Goal: Transaction & Acquisition: Purchase product/service

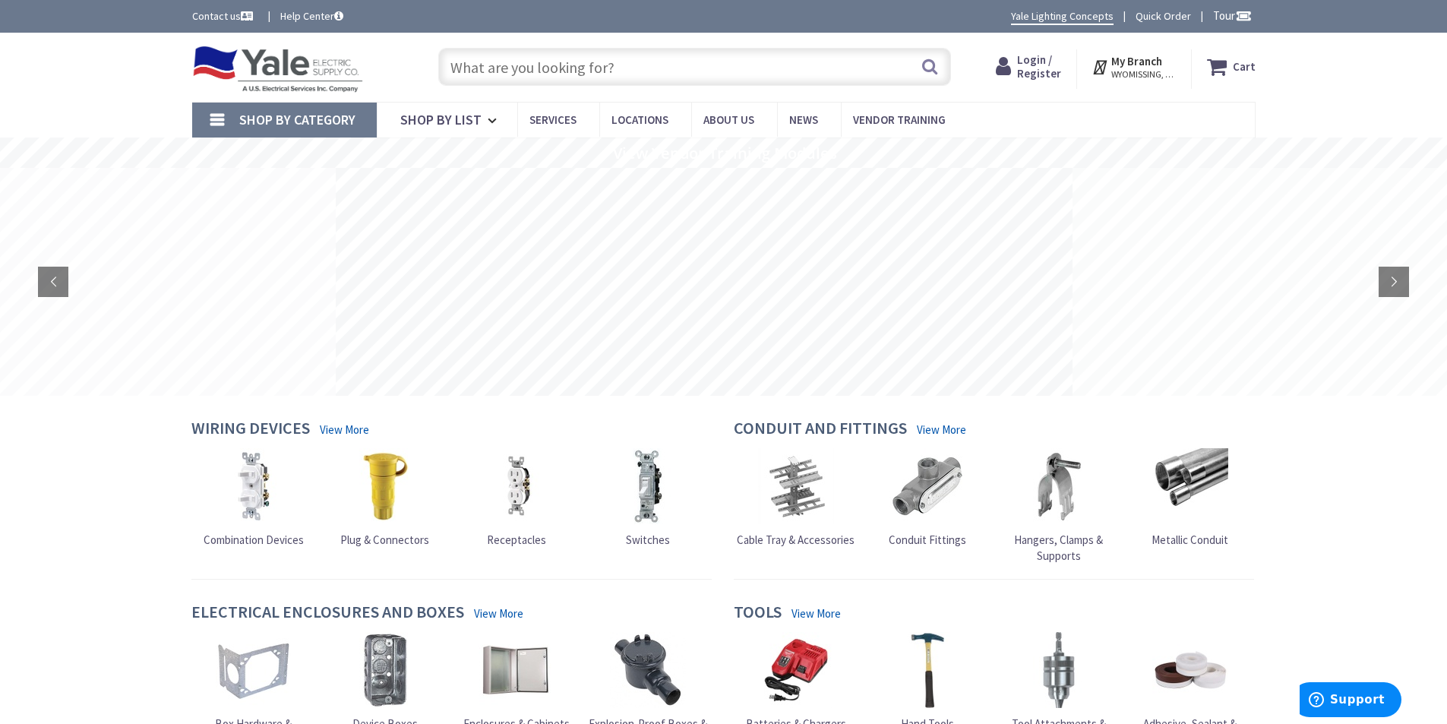
click at [1045, 72] on span "Login / Register" at bounding box center [1039, 66] width 44 height 28
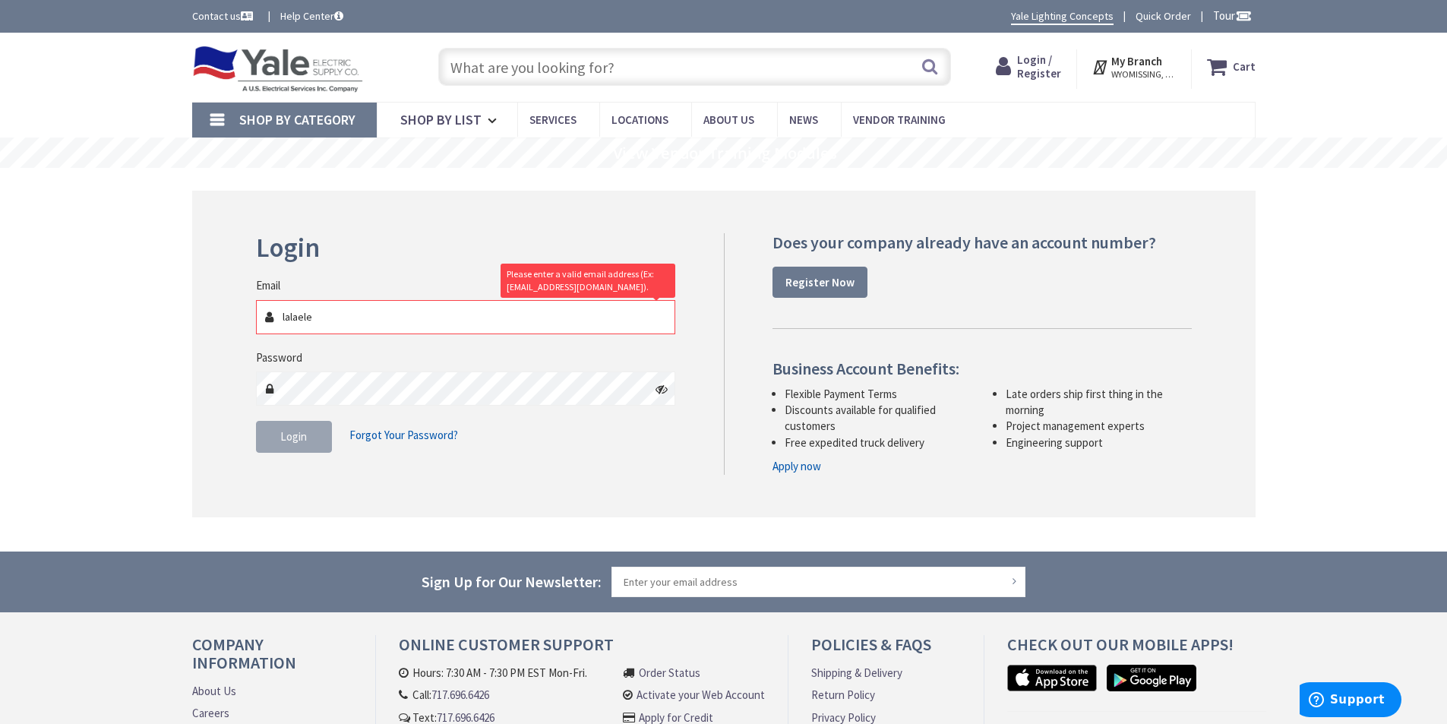
type input "[EMAIL_ADDRESS][DOMAIN_NAME]"
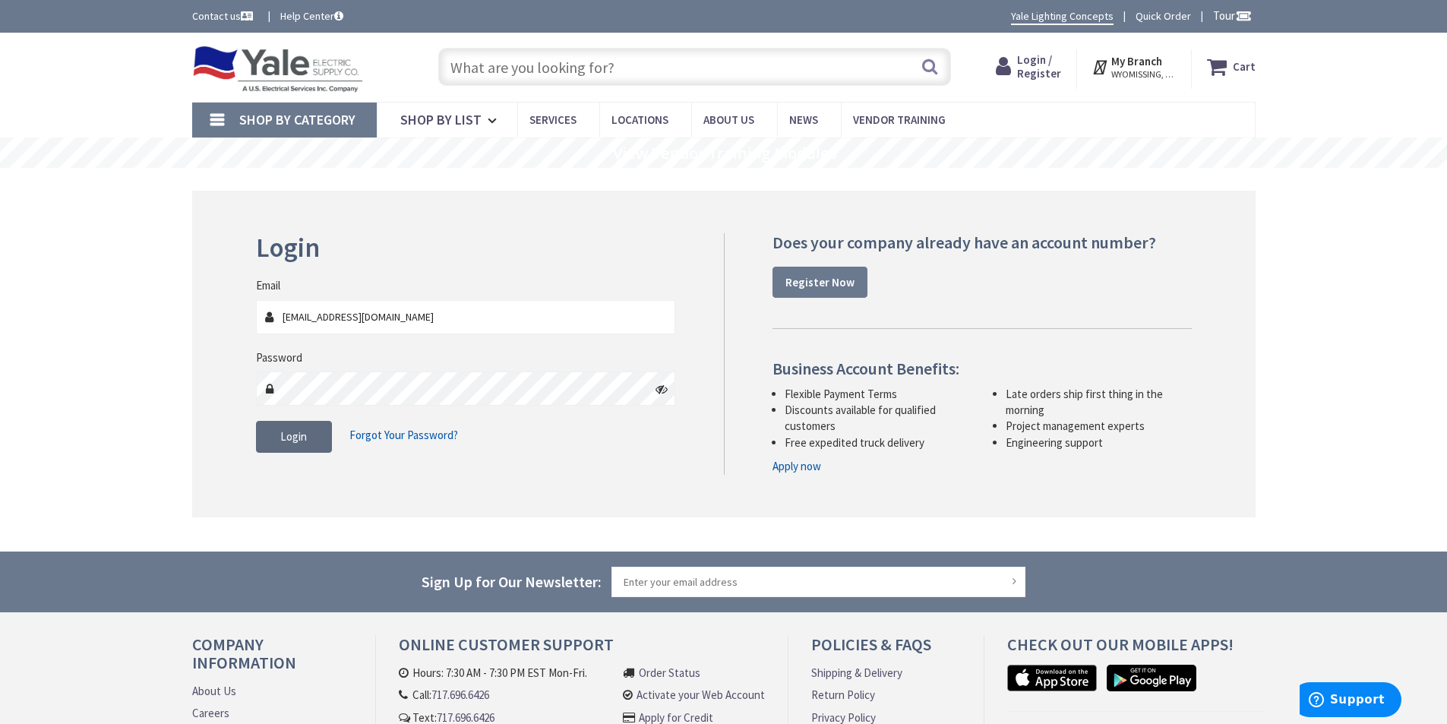
click at [305, 444] on button "Login" at bounding box center [294, 437] width 76 height 32
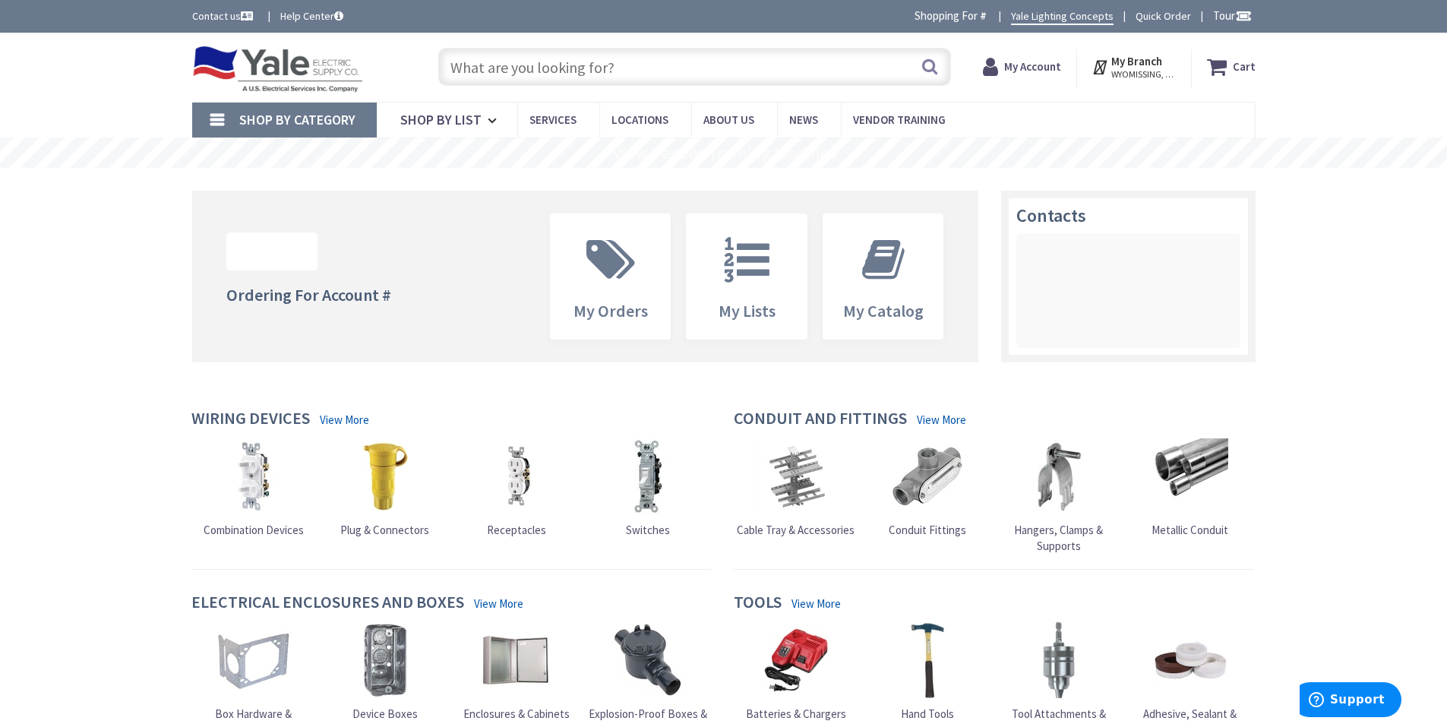
click at [574, 71] on input "text" at bounding box center [694, 67] width 513 height 38
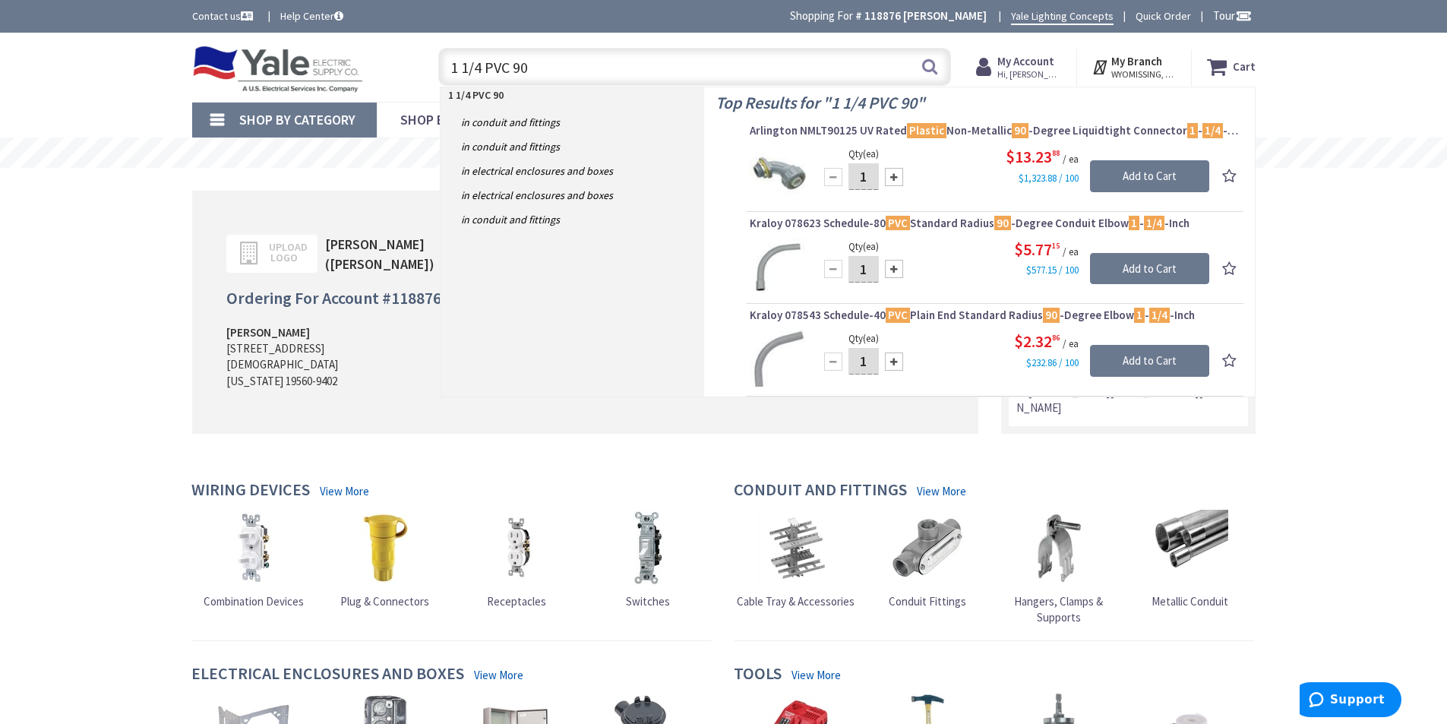
click at [564, 67] on input "1 1/4 PVC 90" at bounding box center [694, 67] width 513 height 38
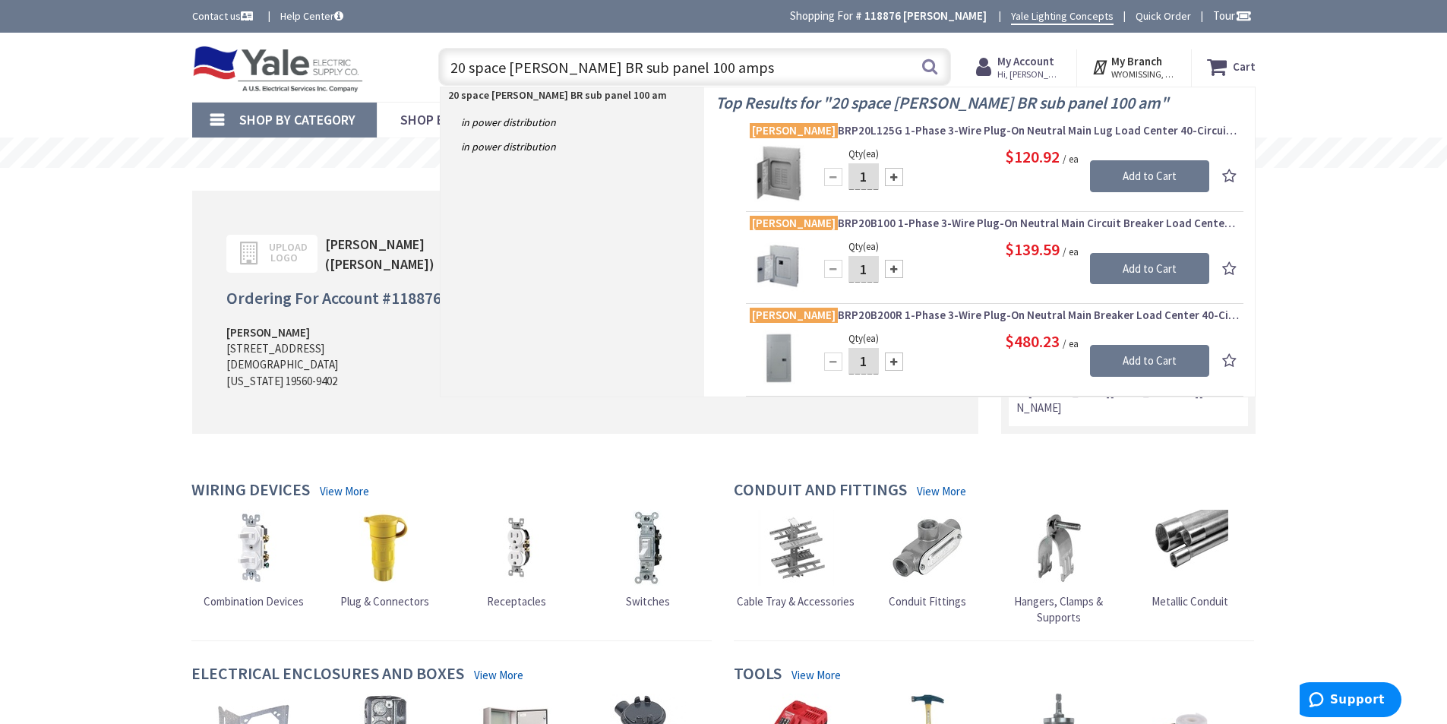
type input "20 space eaton BR sub panel 100 amps"
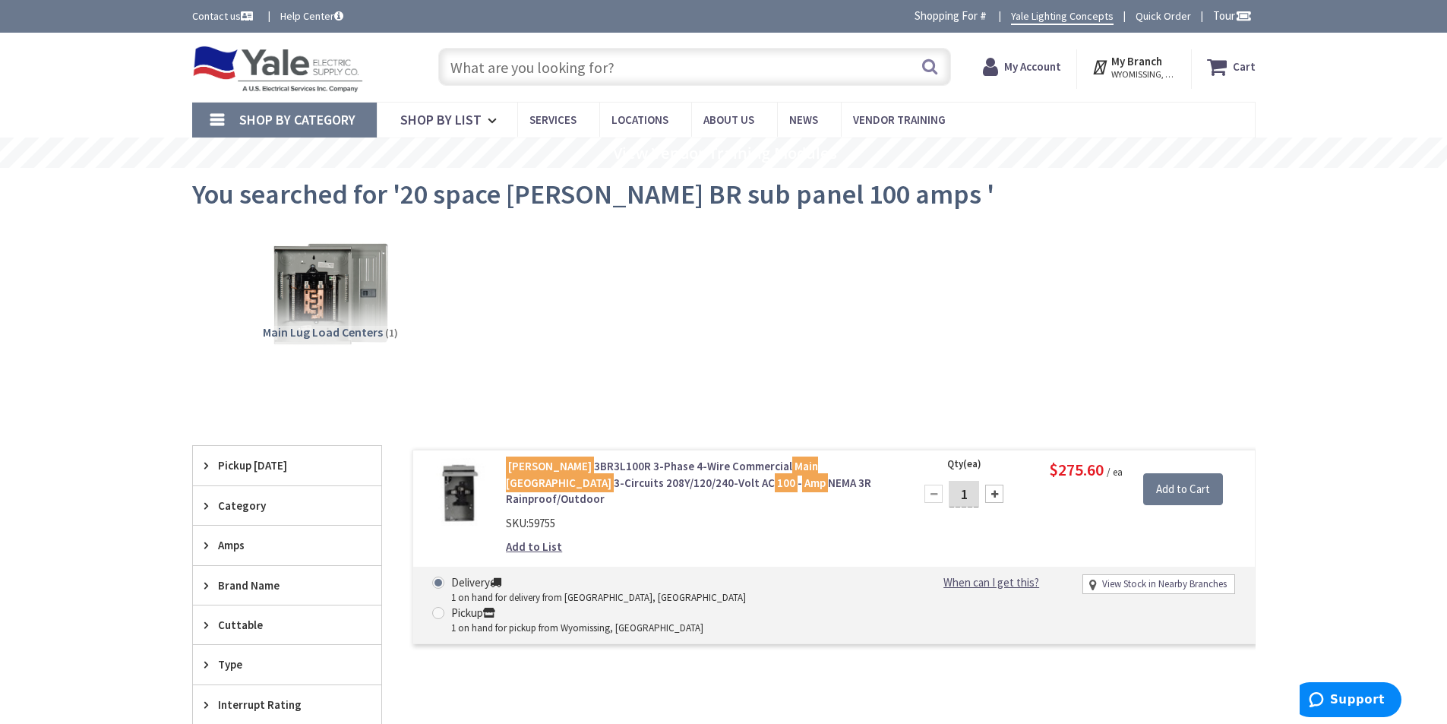
click at [357, 325] on span "Main Lug Load Centers" at bounding box center [323, 331] width 120 height 15
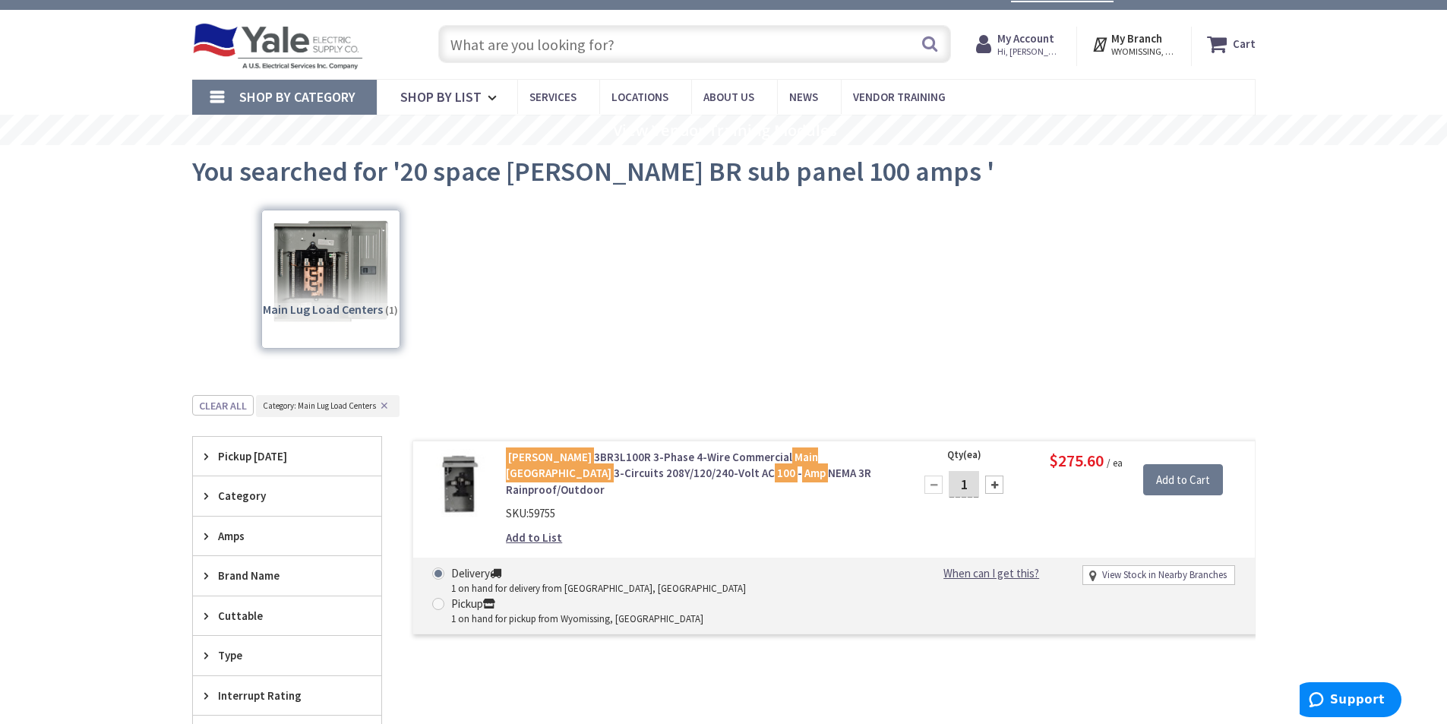
scroll to position [12, 0]
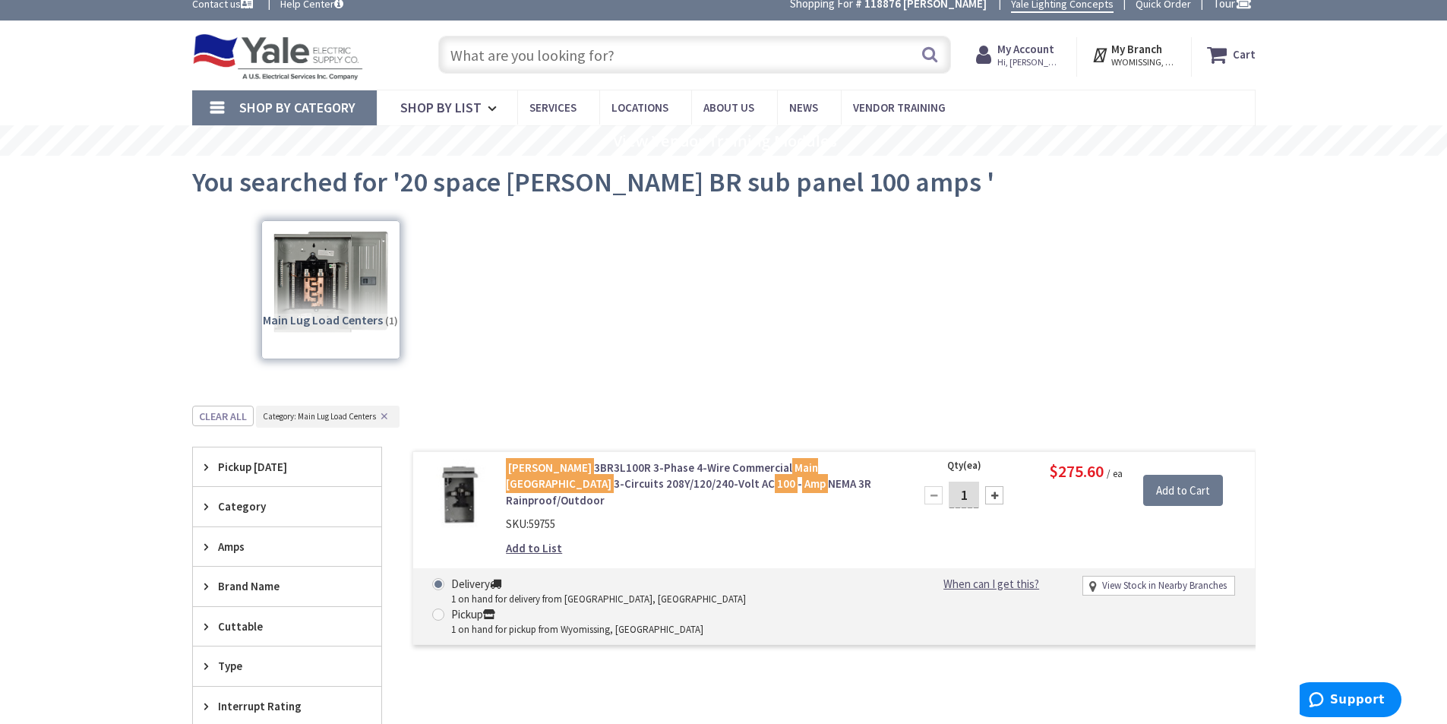
click at [512, 52] on input "text" at bounding box center [694, 55] width 513 height 38
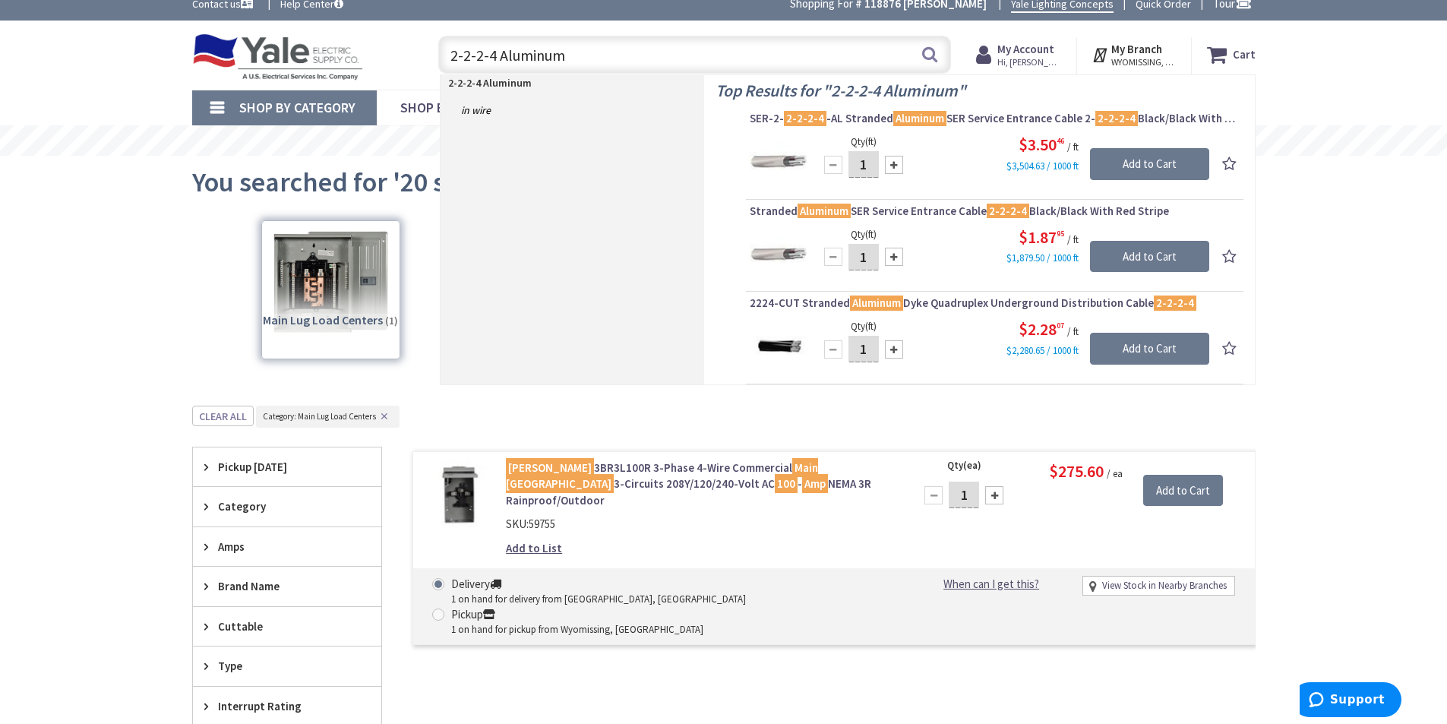
type input "2-2-2-4 Aluminum"
